Goal: Navigation & Orientation: Find specific page/section

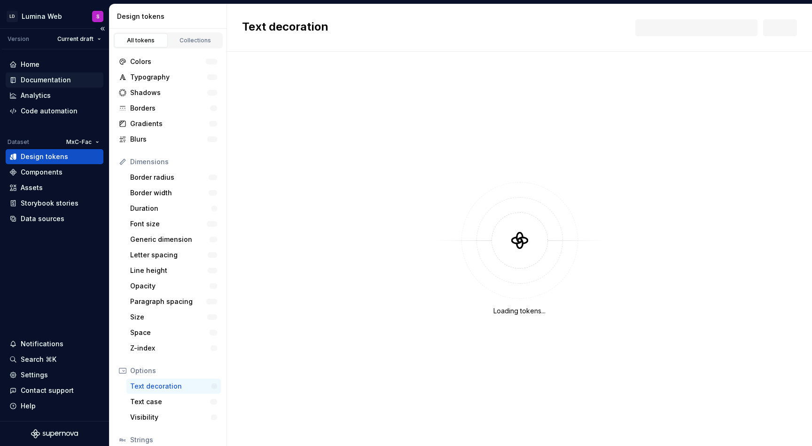
click at [39, 76] on div "Documentation" at bounding box center [46, 79] width 50 height 9
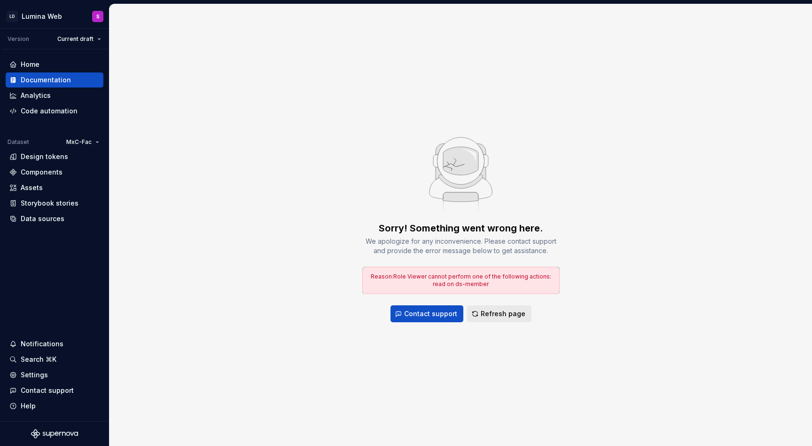
click at [483, 317] on span "Refresh page" at bounding box center [503, 313] width 45 height 9
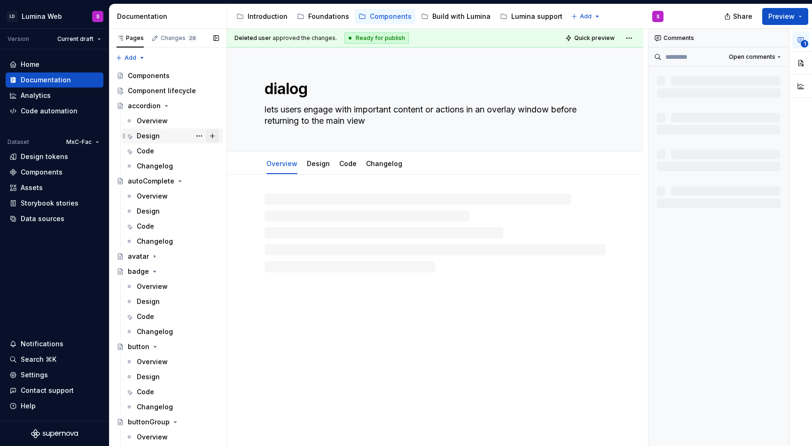
type textarea "*"
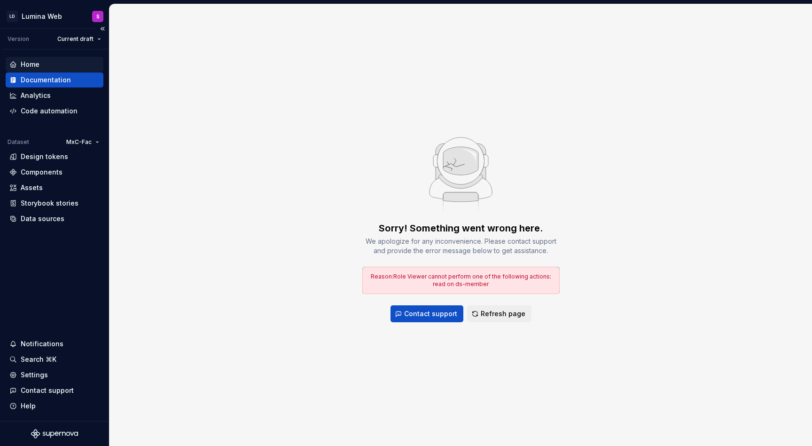
click at [48, 66] on div "Home" at bounding box center [54, 64] width 90 height 9
